Goal: Book appointment/travel/reservation

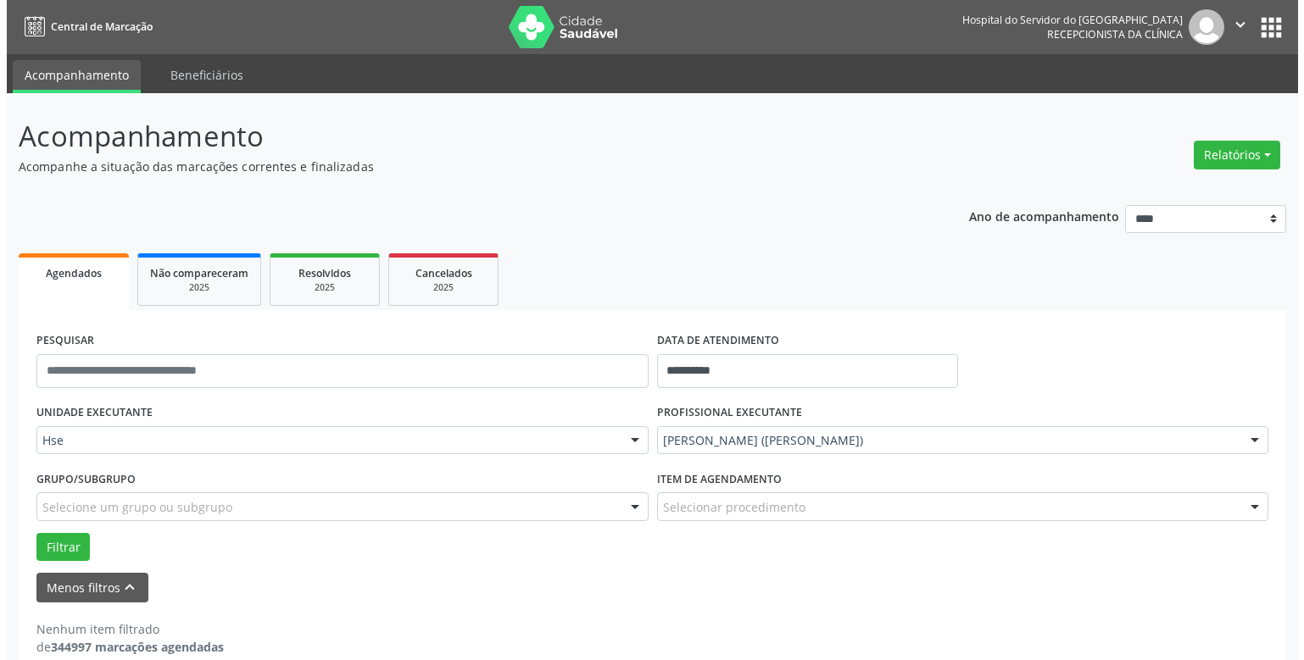
scroll to position [25, 0]
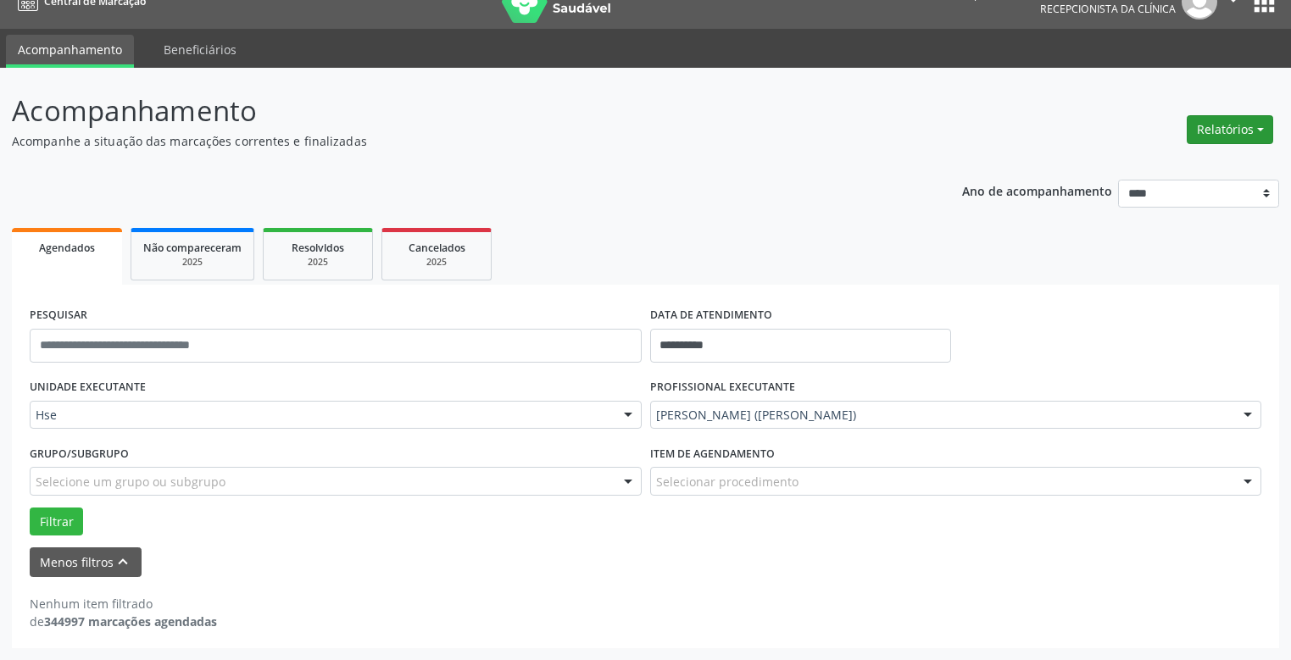
click at [1227, 125] on button "Relatórios" at bounding box center [1230, 129] width 86 height 29
click at [1132, 167] on link "Agendamentos" at bounding box center [1181, 166] width 182 height 24
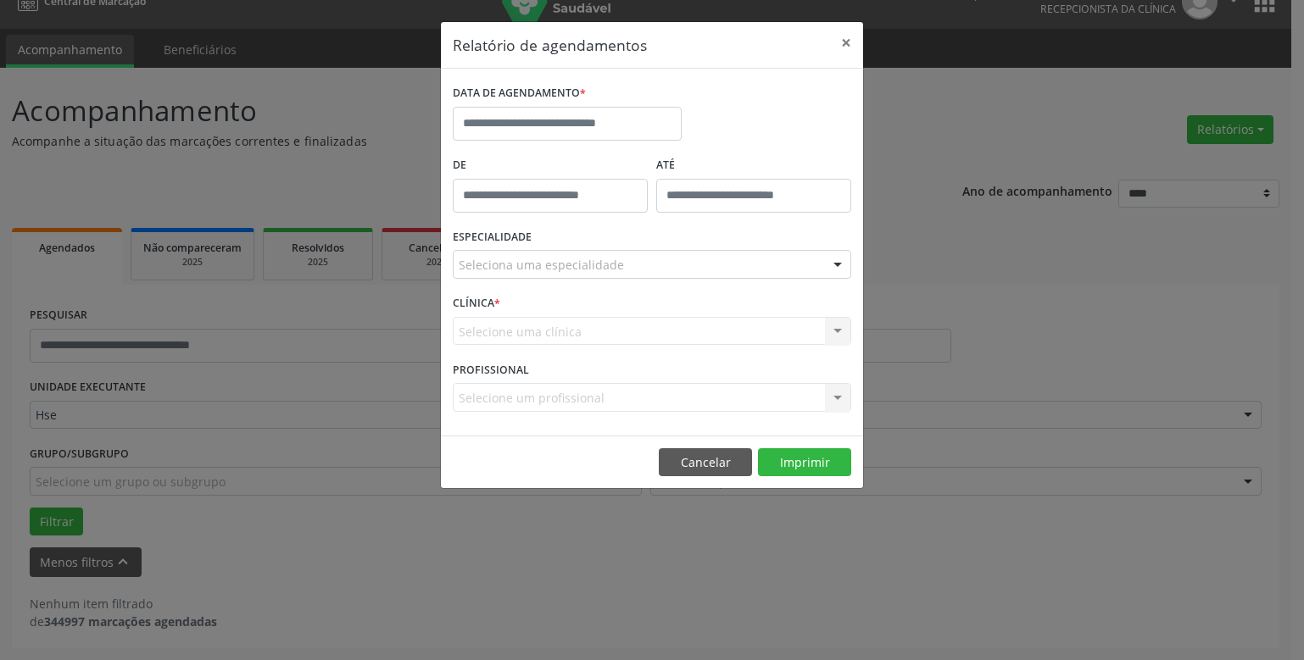
click at [547, 111] on div "DATA DE AGENDAMENTO *" at bounding box center [567, 111] width 229 height 60
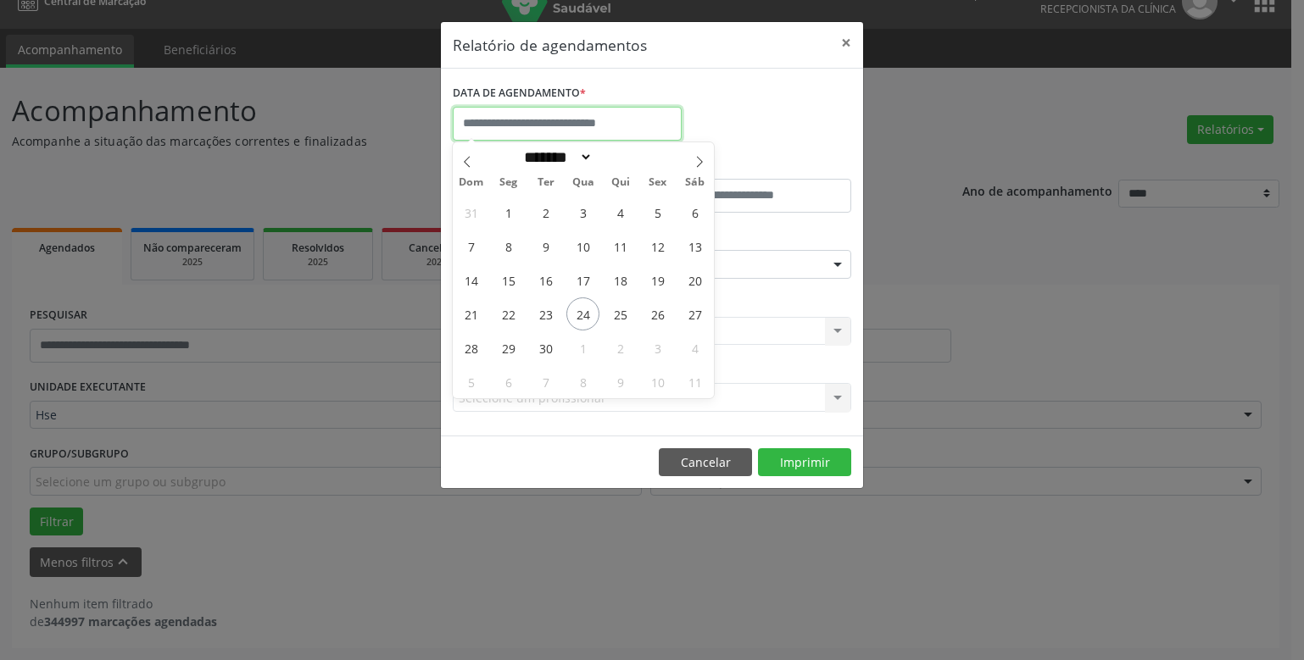
click at [505, 123] on input "text" at bounding box center [567, 124] width 229 height 34
click at [579, 315] on span "24" at bounding box center [582, 314] width 33 height 33
type input "**********"
click at [579, 315] on span "24" at bounding box center [582, 314] width 33 height 33
select select "*"
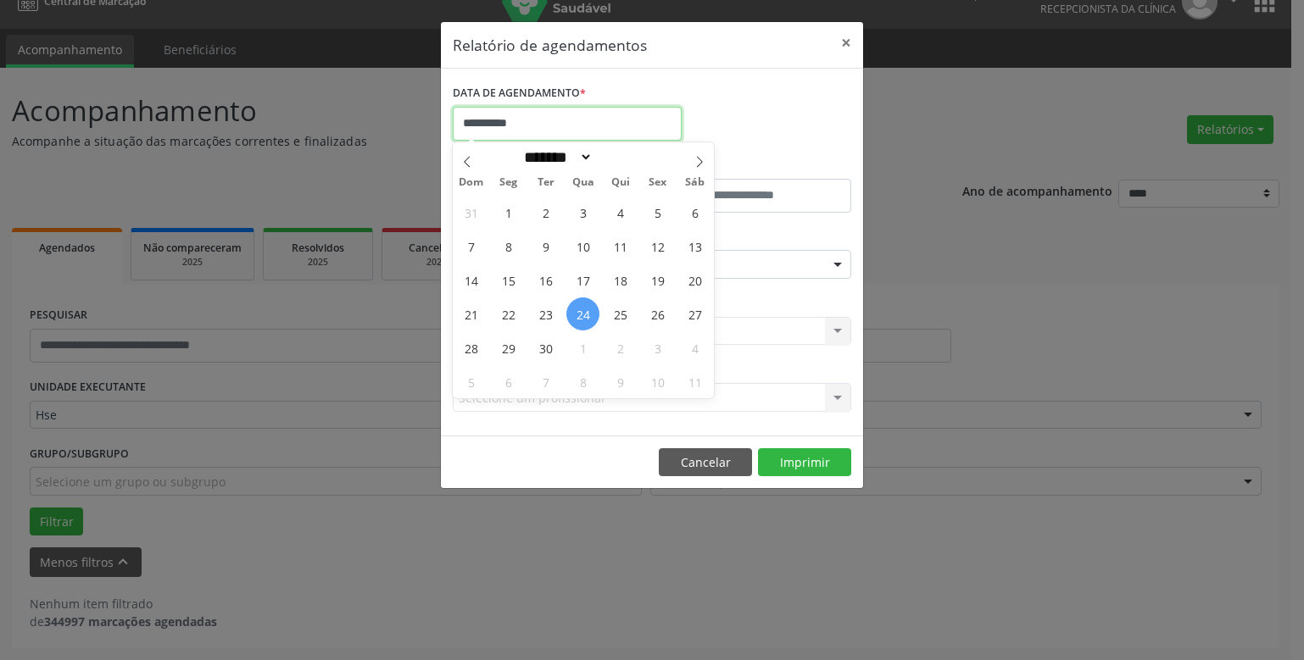
drag, startPoint x: 538, startPoint y: 121, endPoint x: 534, endPoint y: 209, distance: 87.4
click at [538, 123] on input "**********" at bounding box center [567, 124] width 229 height 34
click at [621, 312] on span "25" at bounding box center [620, 314] width 33 height 33
type input "**********"
click at [617, 309] on span "25" at bounding box center [620, 314] width 33 height 33
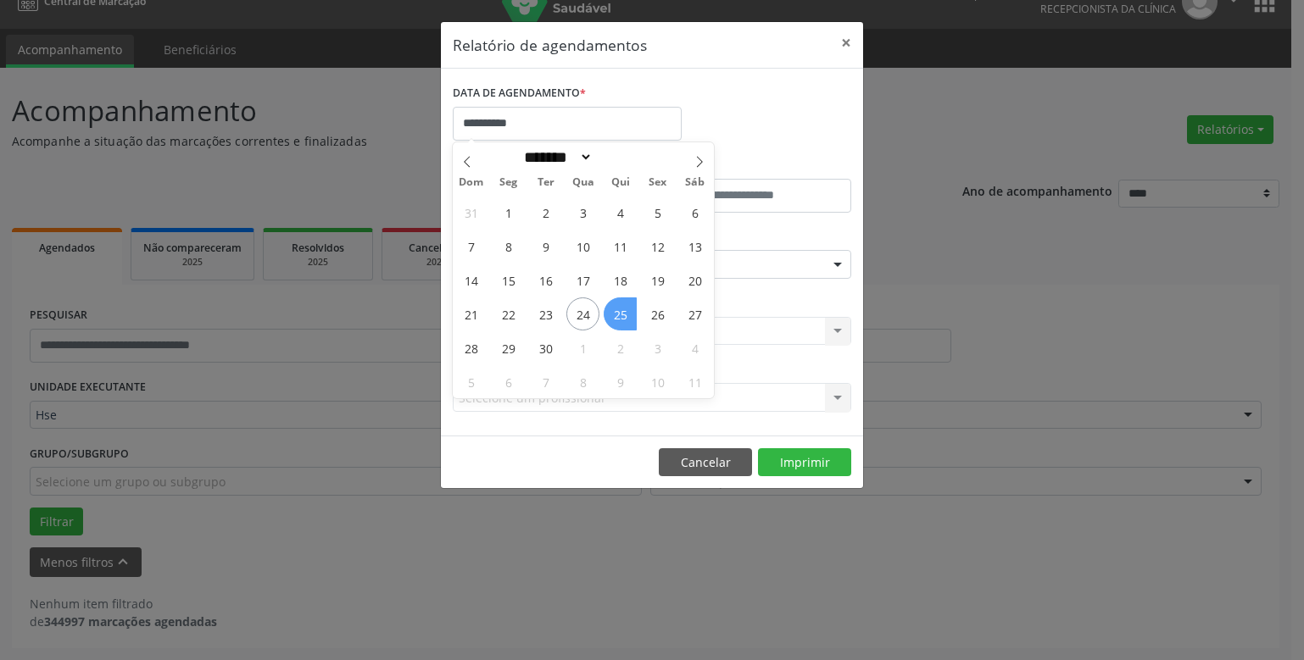
select select "*"
drag, startPoint x: 543, startPoint y: 125, endPoint x: 553, endPoint y: 149, distance: 25.8
click at [543, 125] on input "**********" at bounding box center [567, 124] width 229 height 34
click at [620, 311] on span "25" at bounding box center [620, 314] width 33 height 33
type input "**********"
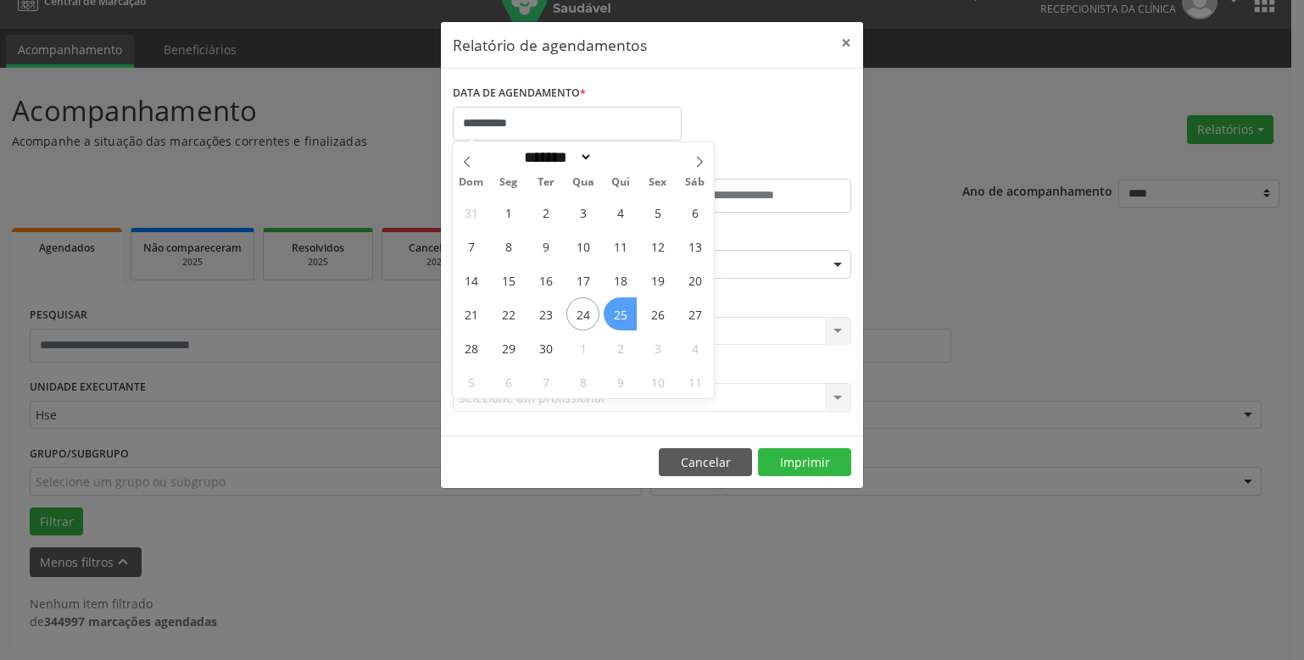
click at [616, 314] on span "25" at bounding box center [620, 314] width 33 height 33
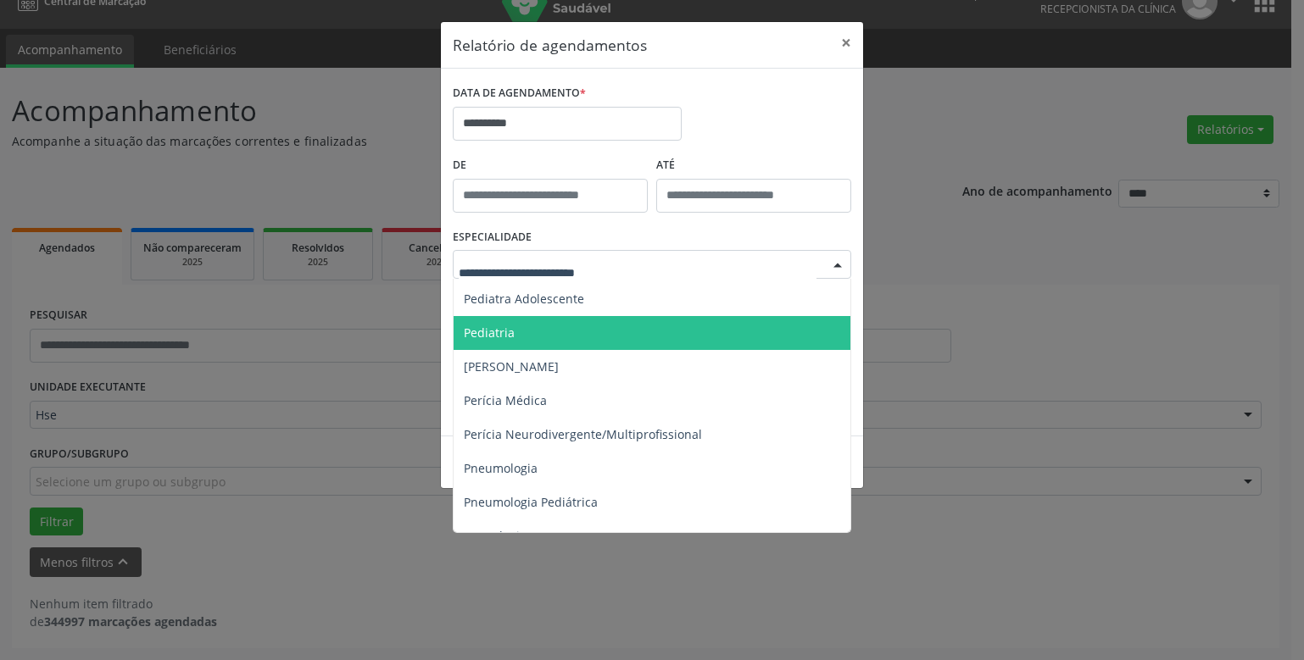
scroll to position [2405, 0]
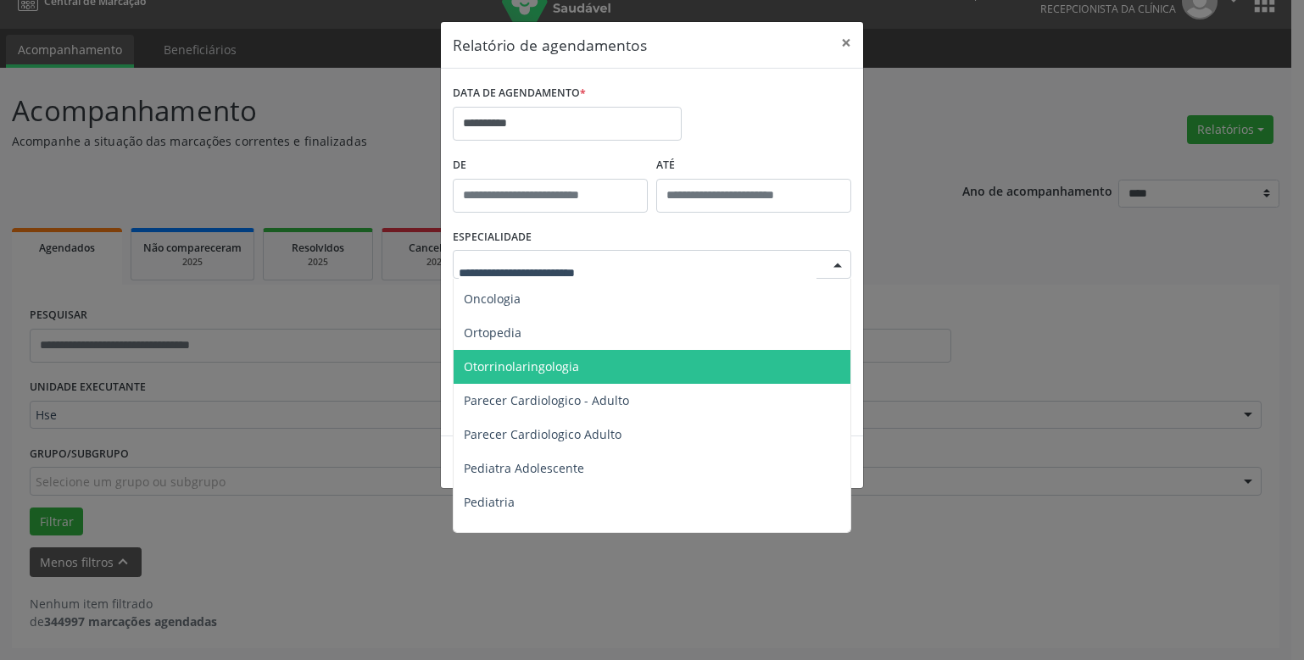
click at [556, 362] on span "Otorrinolaringologia" at bounding box center [521, 367] width 115 height 16
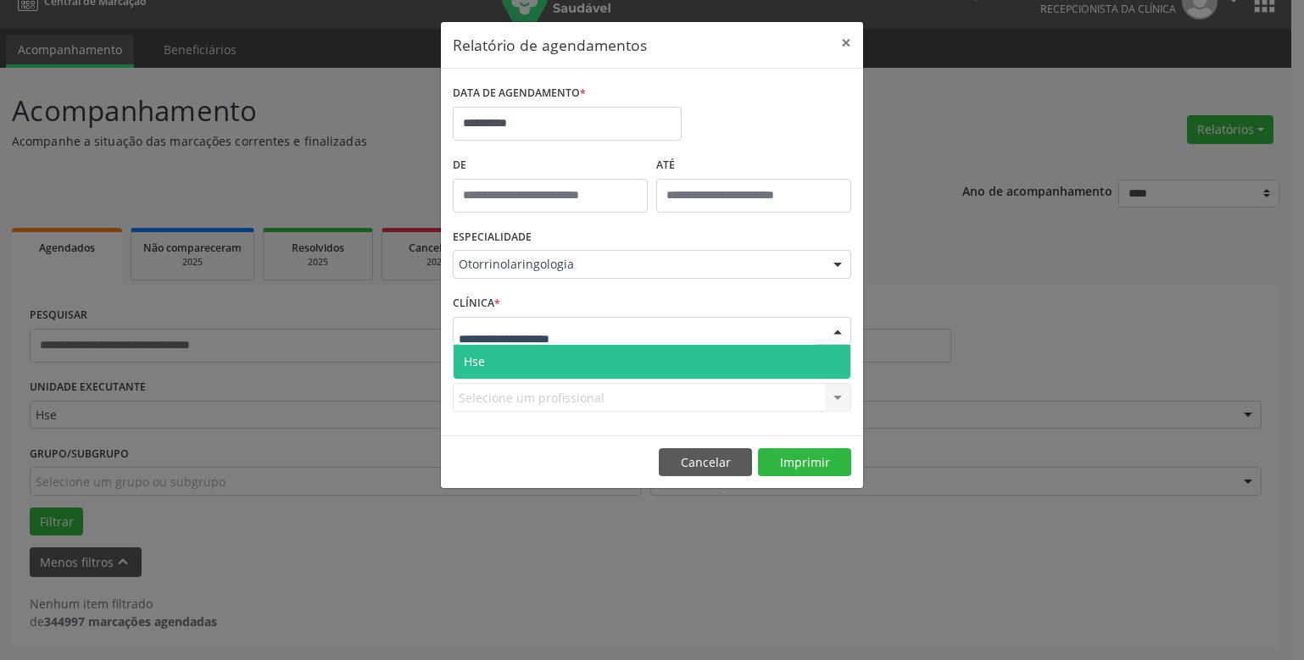
click at [530, 355] on span "Hse" at bounding box center [652, 362] width 397 height 34
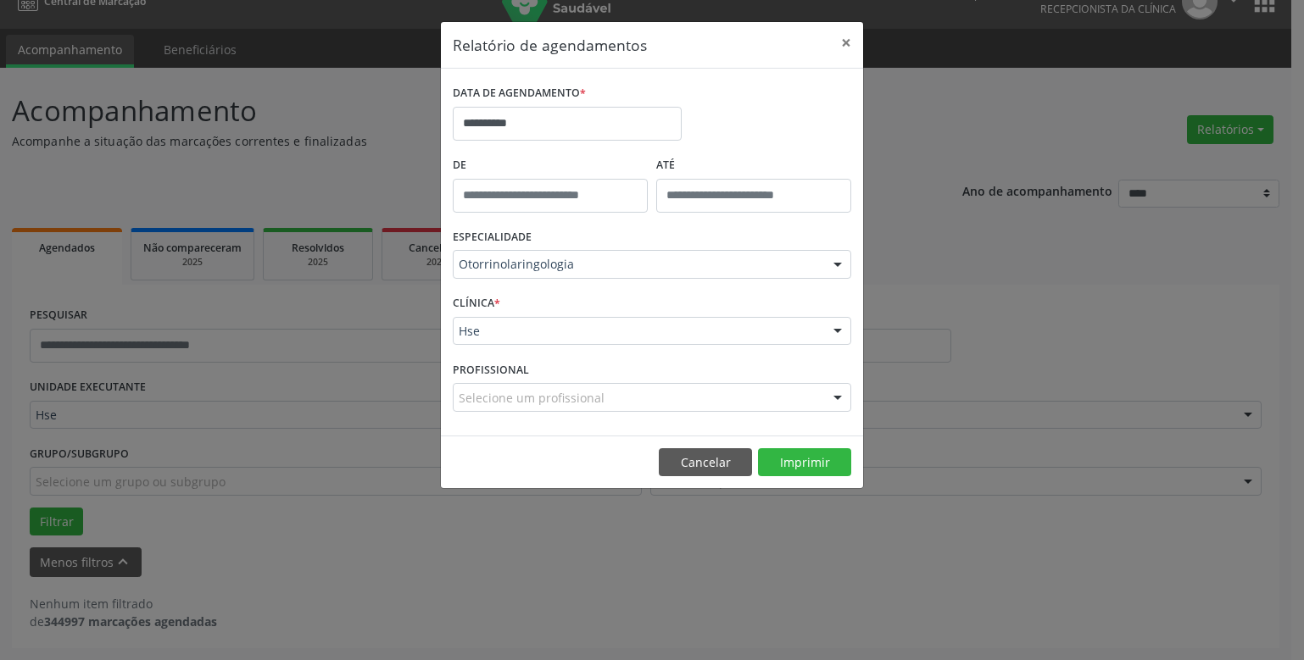
click at [526, 382] on div "PROFISSIONAL Selecione um profissional Nenhum resultado encontrado para: " " Nã…" at bounding box center [652, 390] width 407 height 66
type input "****"
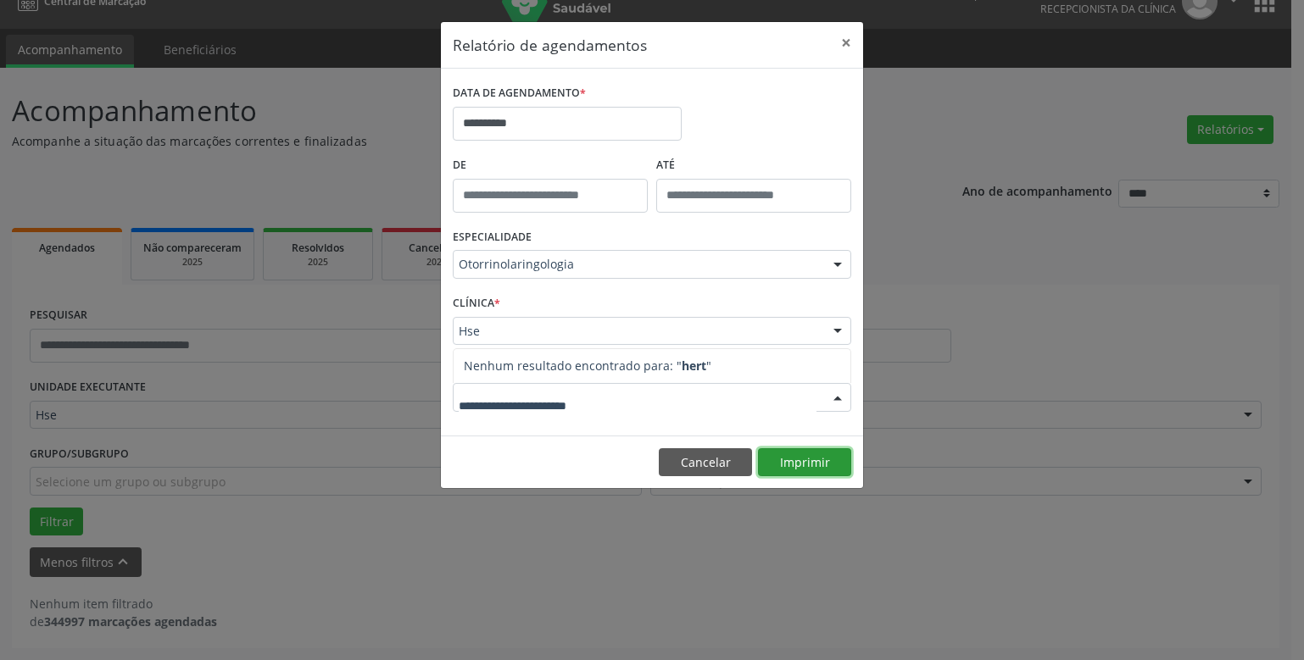
click at [799, 465] on button "Imprimir" at bounding box center [804, 463] width 93 height 29
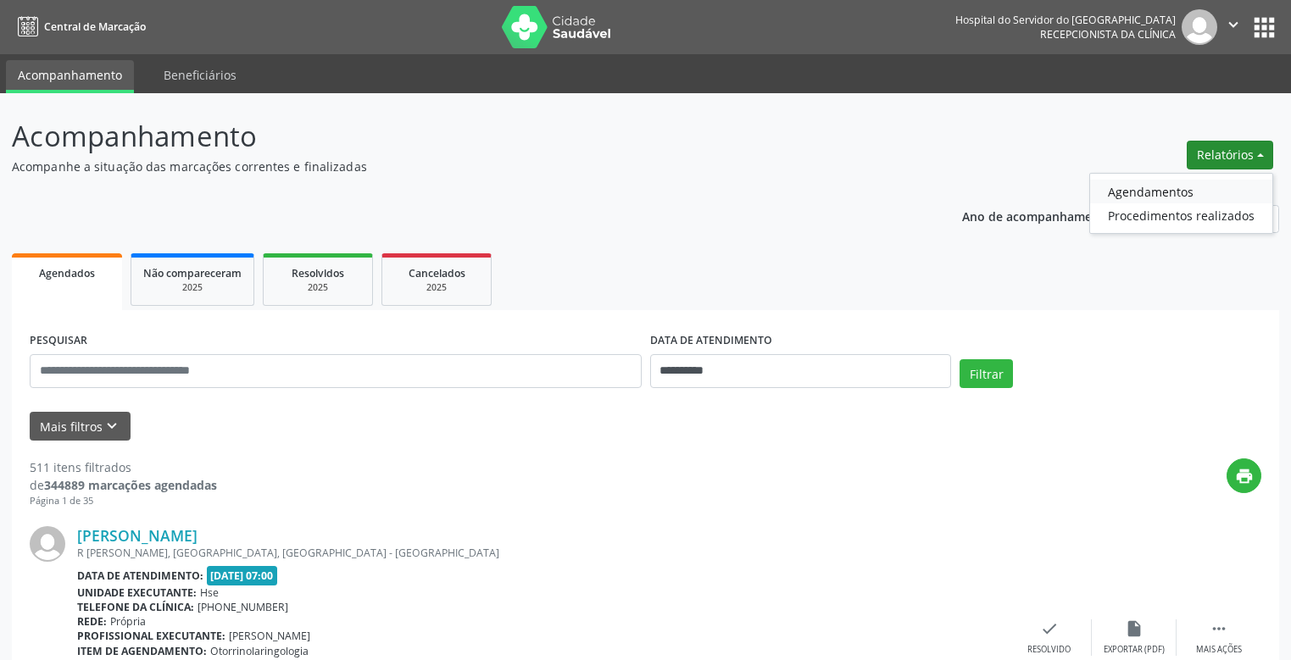
click at [1129, 190] on link "Agendamentos" at bounding box center [1181, 192] width 182 height 24
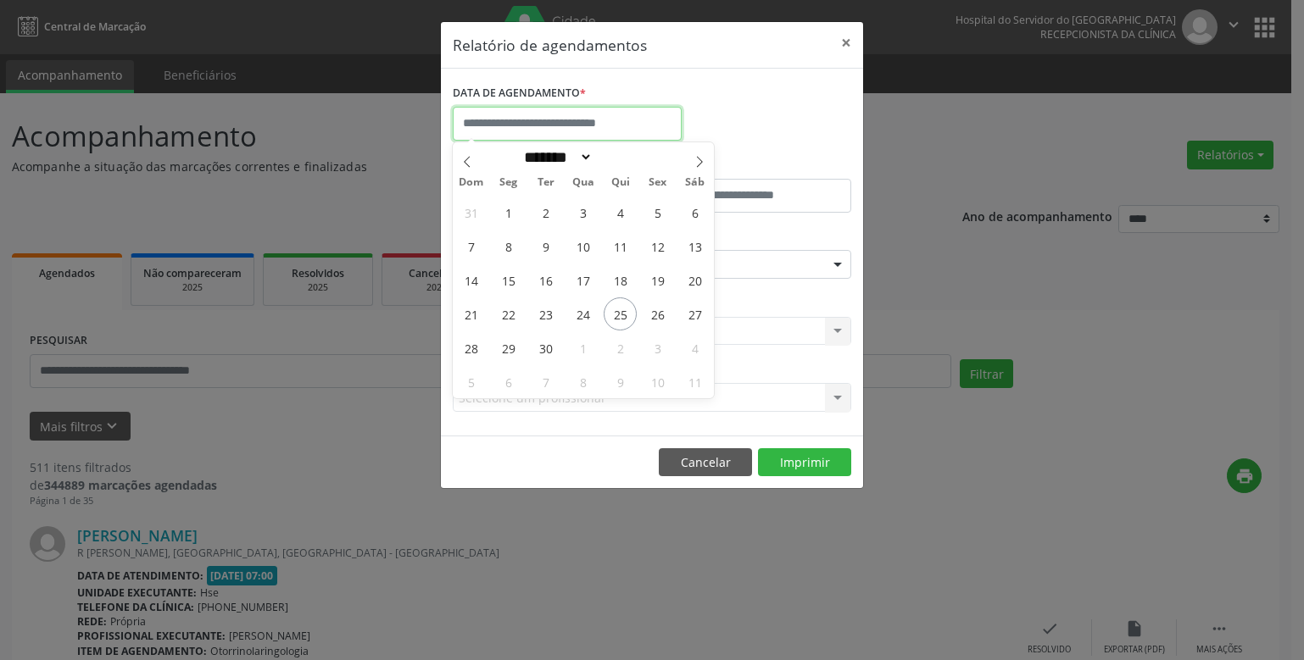
click at [550, 124] on input "text" at bounding box center [567, 124] width 229 height 34
click at [616, 315] on span "25" at bounding box center [620, 314] width 33 height 33
type input "**********"
click at [616, 315] on span "25" at bounding box center [620, 314] width 33 height 33
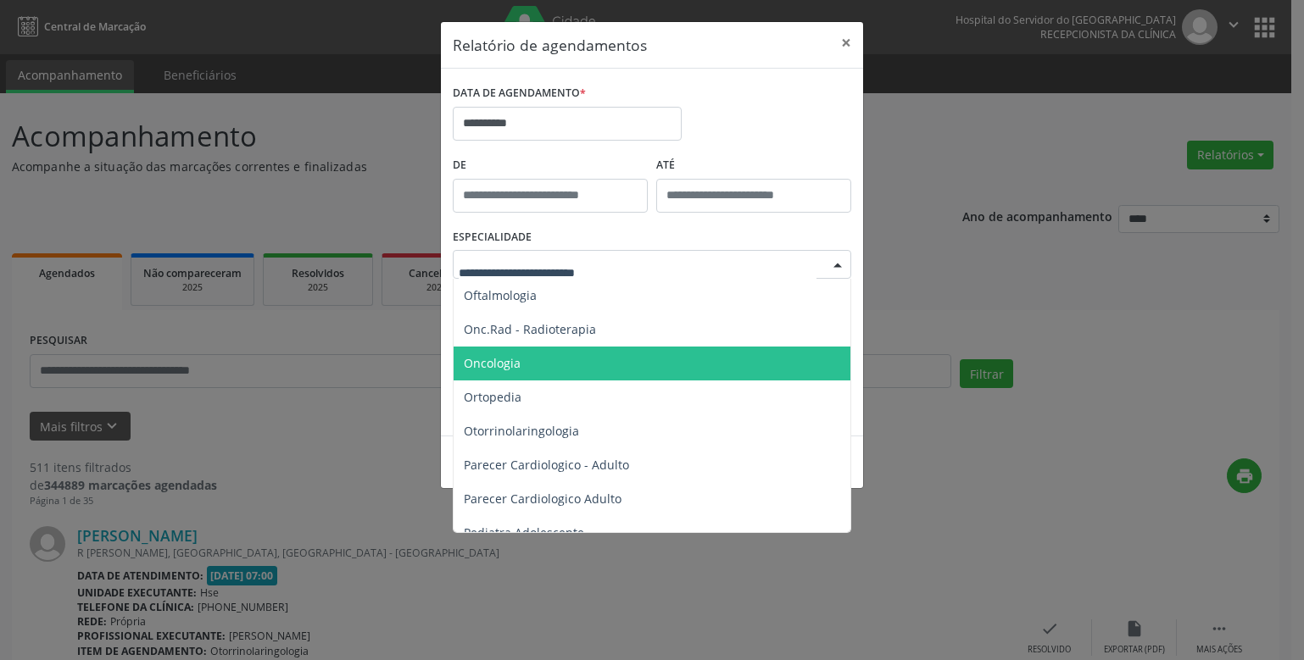
scroll to position [2459, 0]
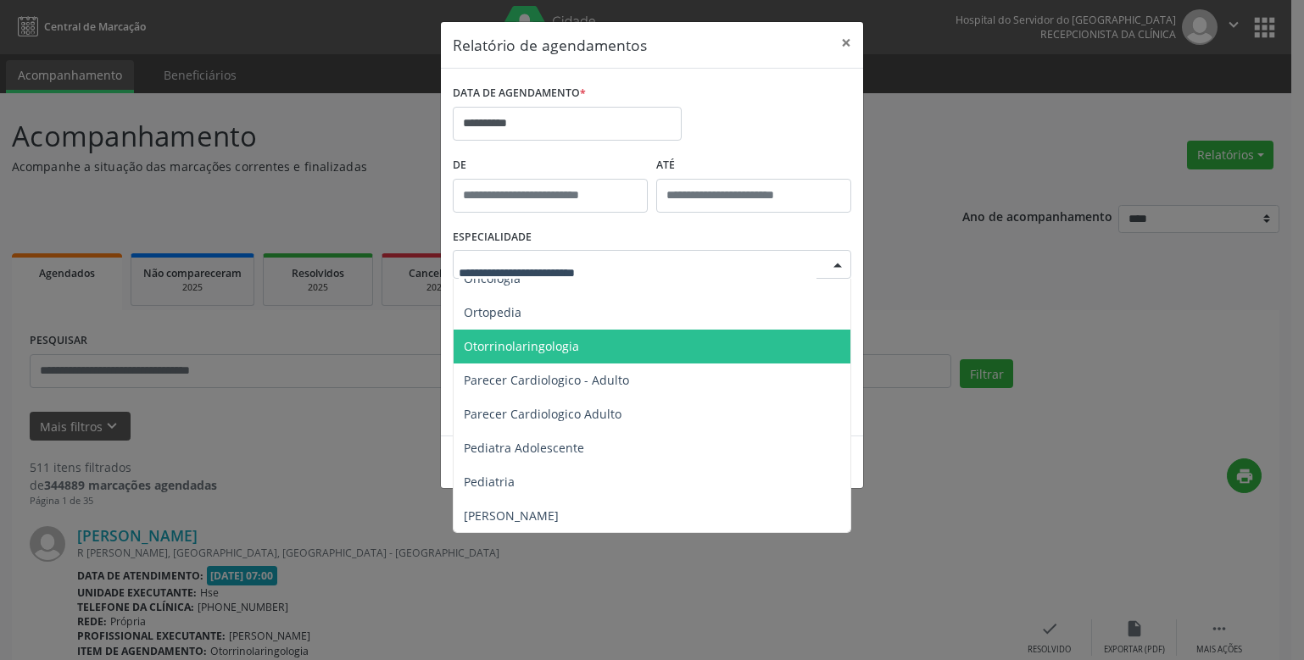
click at [534, 344] on span "Otorrinolaringologia" at bounding box center [521, 346] width 115 height 16
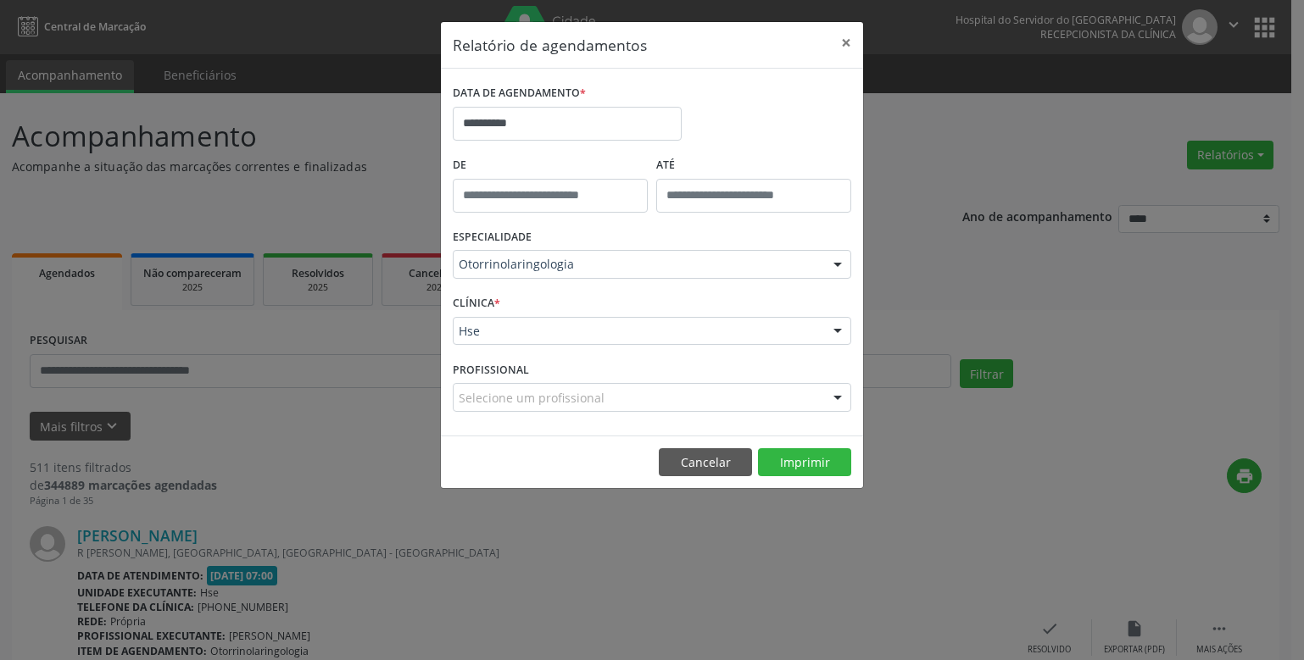
click at [529, 306] on div "CLÍNICA * Hse Hse Nenhum resultado encontrado para: " " Não há nenhuma opção pa…" at bounding box center [652, 324] width 407 height 66
click at [531, 287] on div "ESPECIALIDADE Otorrinolaringologia Todas as especialidades Alergologia Angiolog…" at bounding box center [652, 258] width 407 height 66
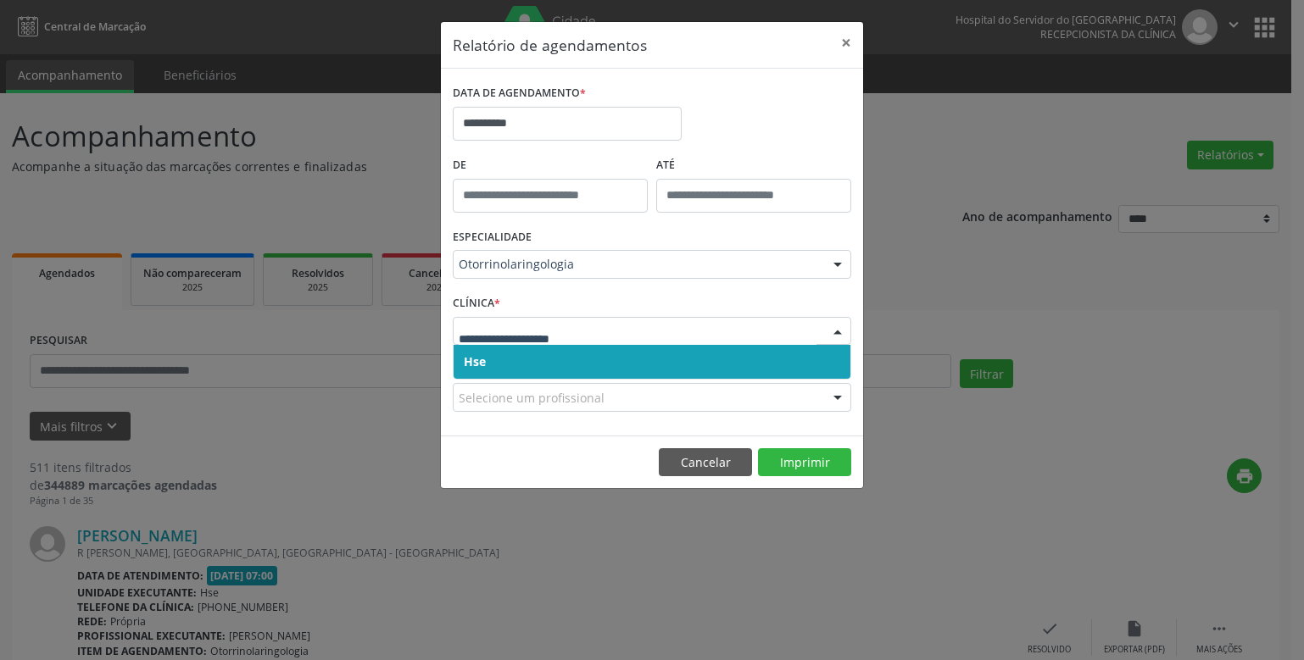
click at [521, 377] on span "Hse" at bounding box center [652, 362] width 397 height 34
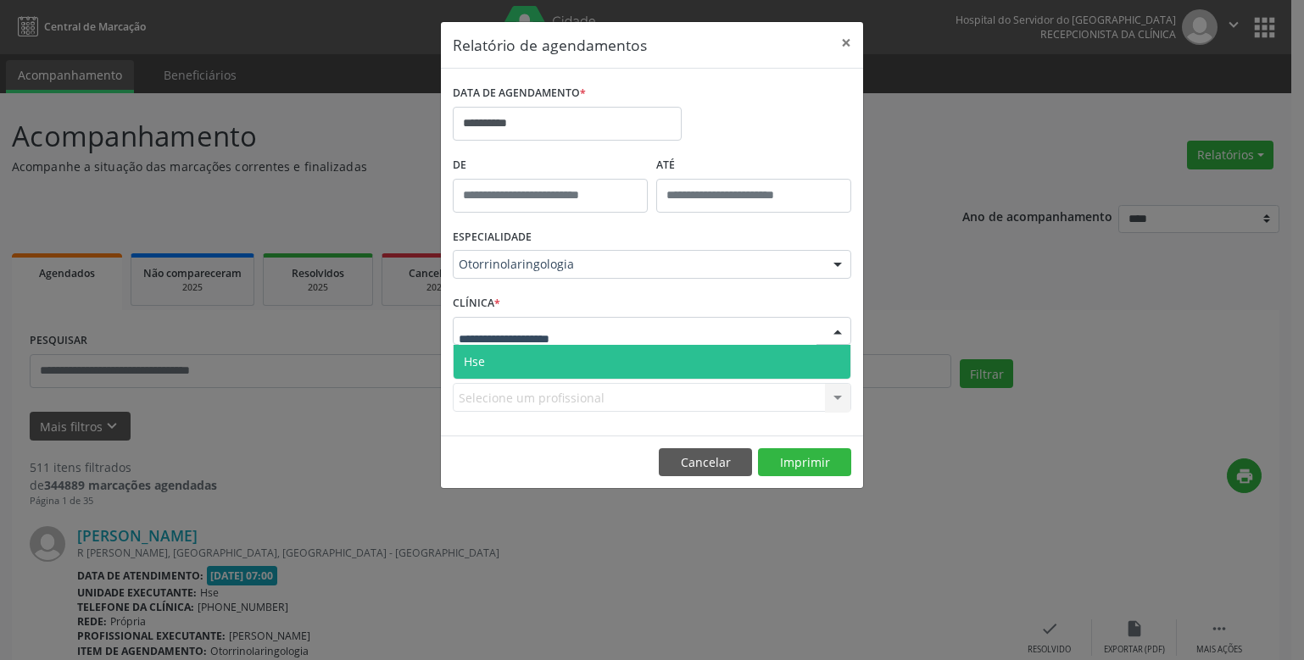
click at [532, 357] on span "Hse" at bounding box center [652, 362] width 397 height 34
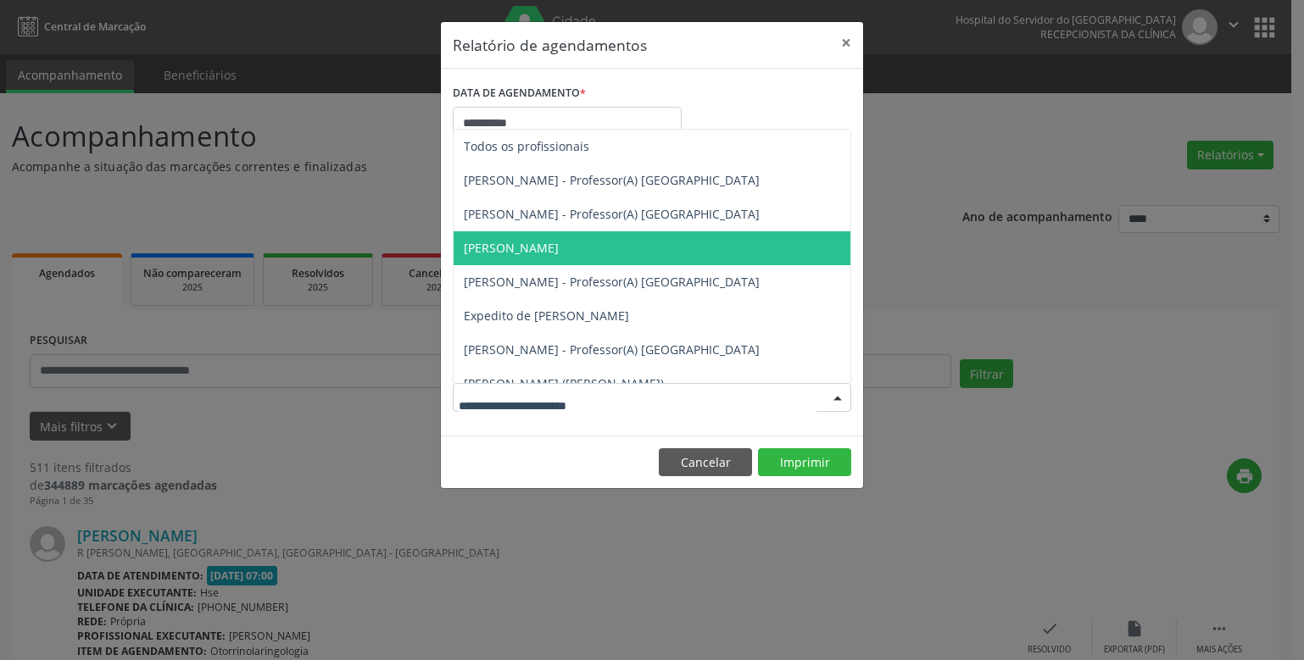
scroll to position [85, 0]
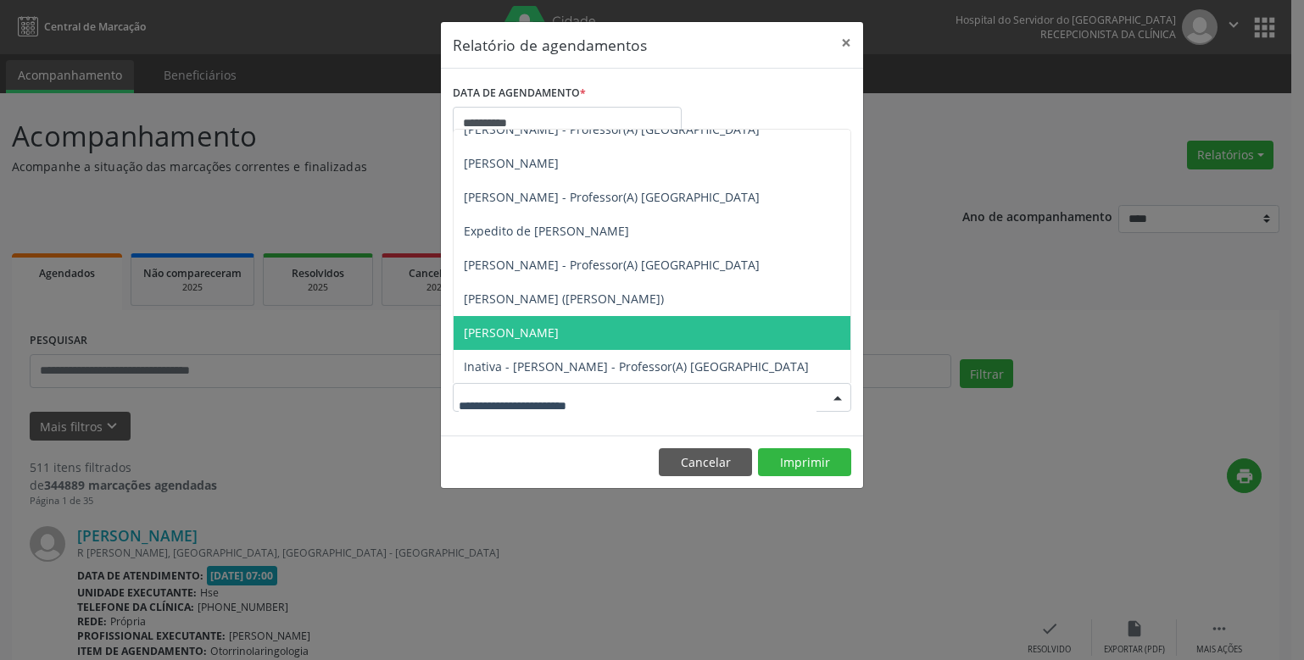
click at [529, 332] on span "[PERSON_NAME]" at bounding box center [511, 333] width 95 height 16
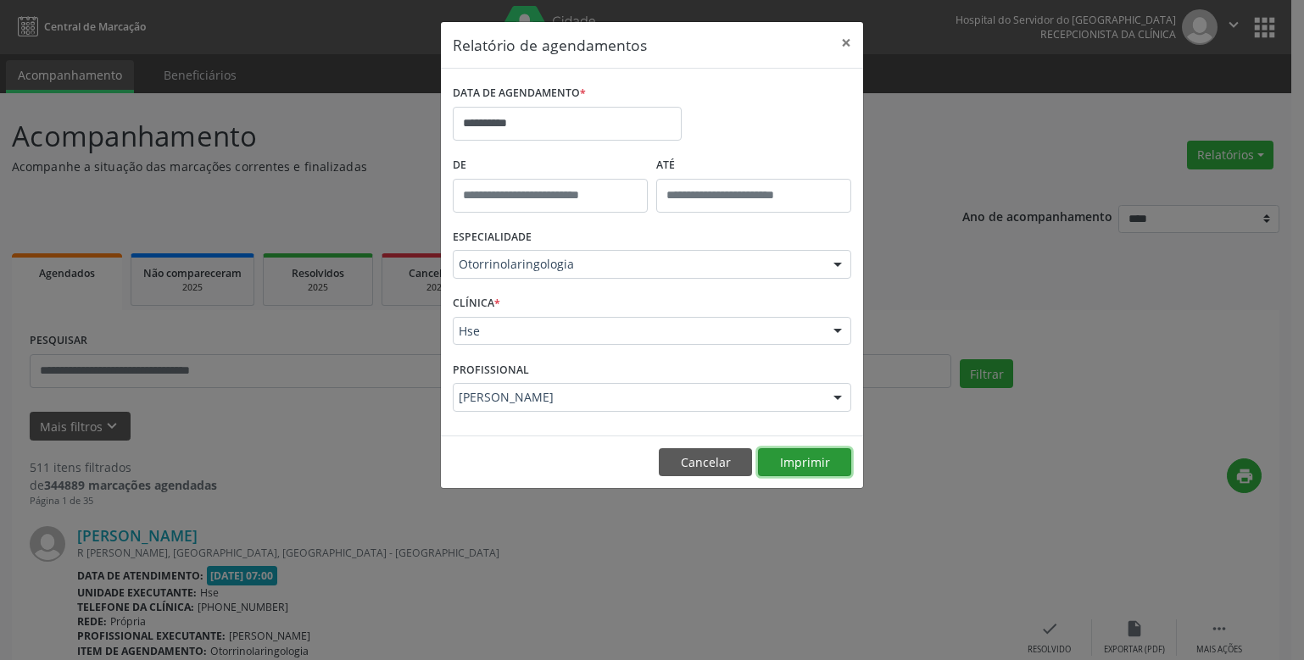
click at [800, 464] on button "Imprimir" at bounding box center [804, 463] width 93 height 29
